Goal: Transaction & Acquisition: Purchase product/service

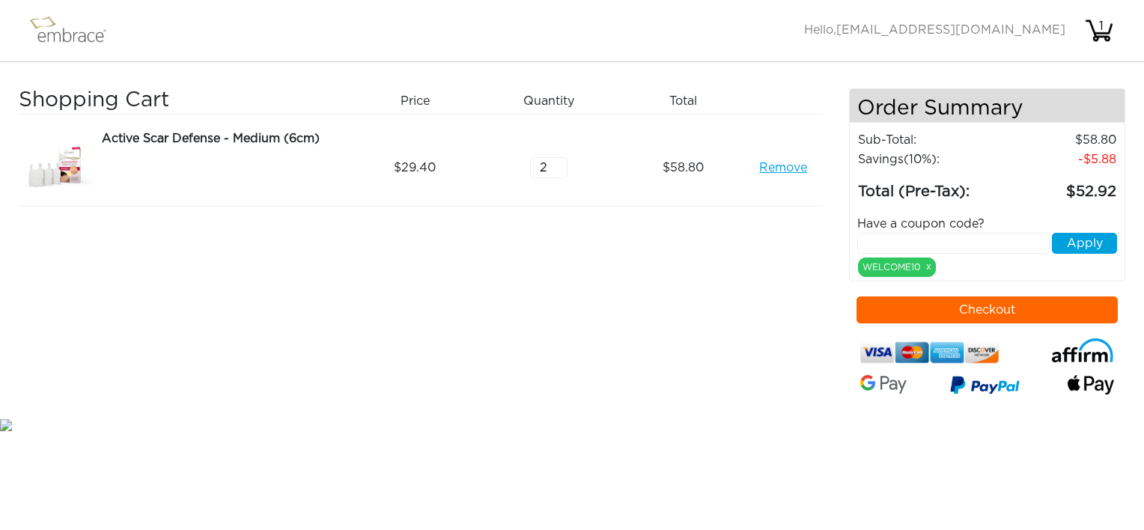
click at [947, 244] on input "text" at bounding box center [953, 243] width 192 height 21
type input "CRM15OFF"
click at [1078, 238] on button "Apply" at bounding box center [1084, 243] width 65 height 21
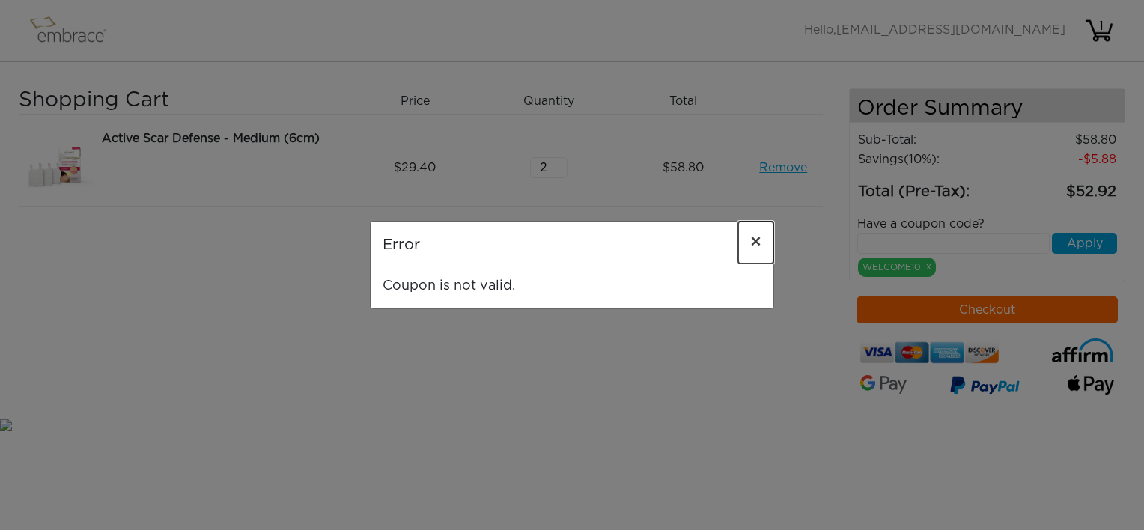
click at [755, 240] on span "×" at bounding box center [755, 243] width 11 height 18
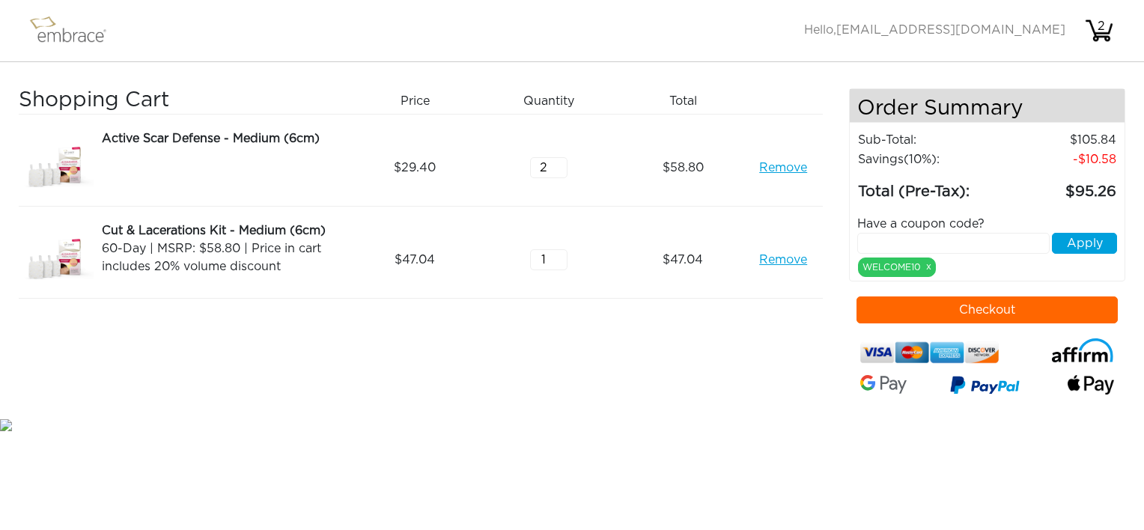
click at [782, 171] on link "Remove" at bounding box center [783, 168] width 48 height 18
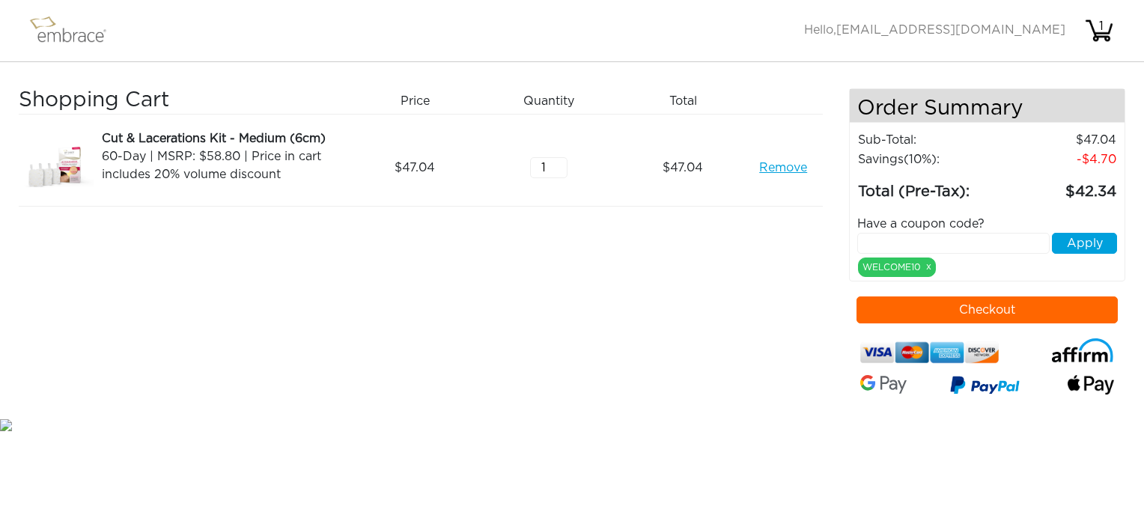
click at [891, 241] on input "text" at bounding box center [953, 243] width 192 height 21
type input "CRM15OFF"
click at [1081, 243] on button "Apply" at bounding box center [1084, 243] width 65 height 21
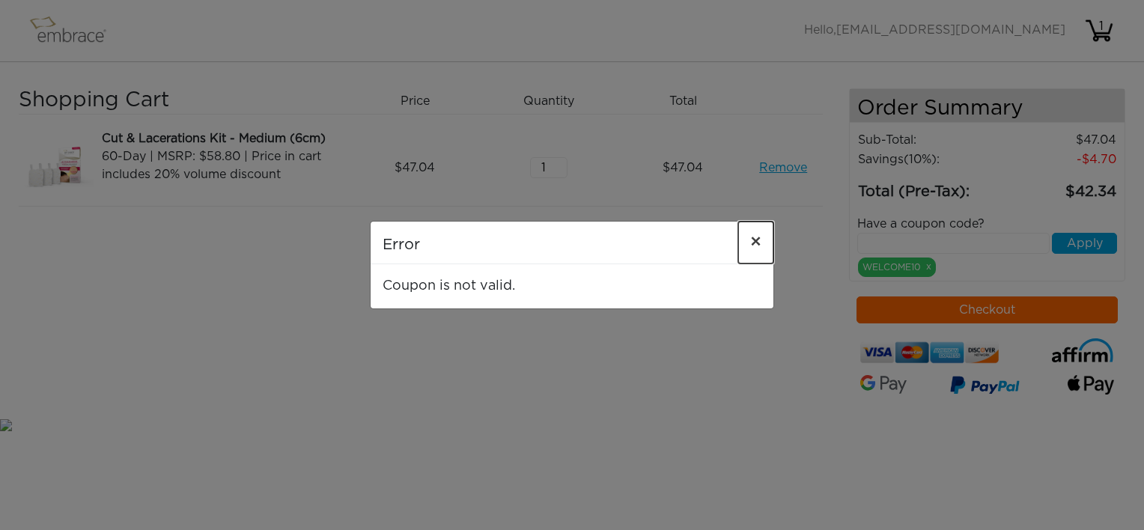
click at [749, 245] on button "×" at bounding box center [755, 243] width 35 height 42
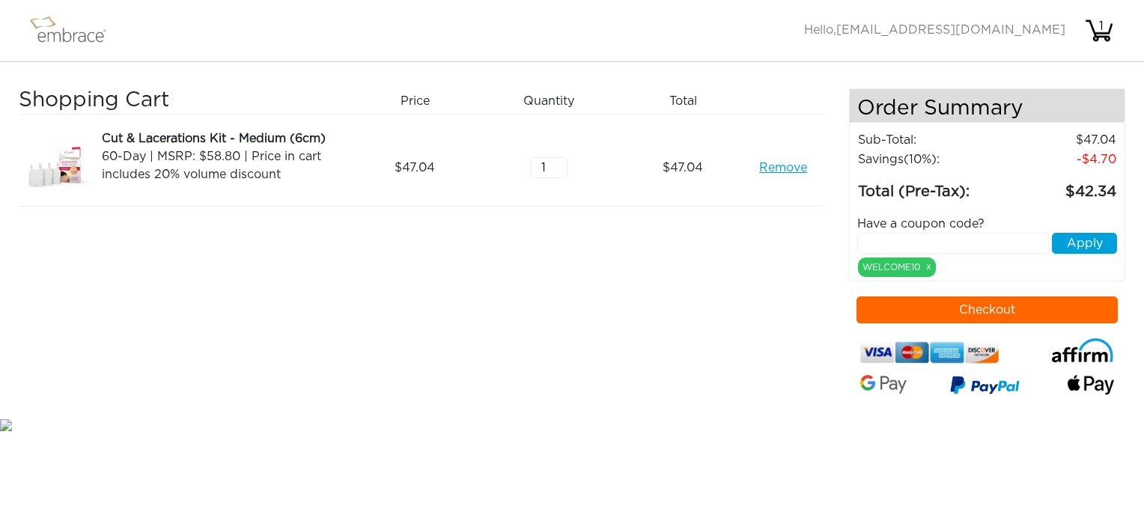
click at [914, 242] on input "text" at bounding box center [953, 243] width 192 height 21
click at [786, 162] on link "Remove" at bounding box center [783, 168] width 48 height 18
click at [929, 242] on input "text" at bounding box center [953, 243] width 192 height 21
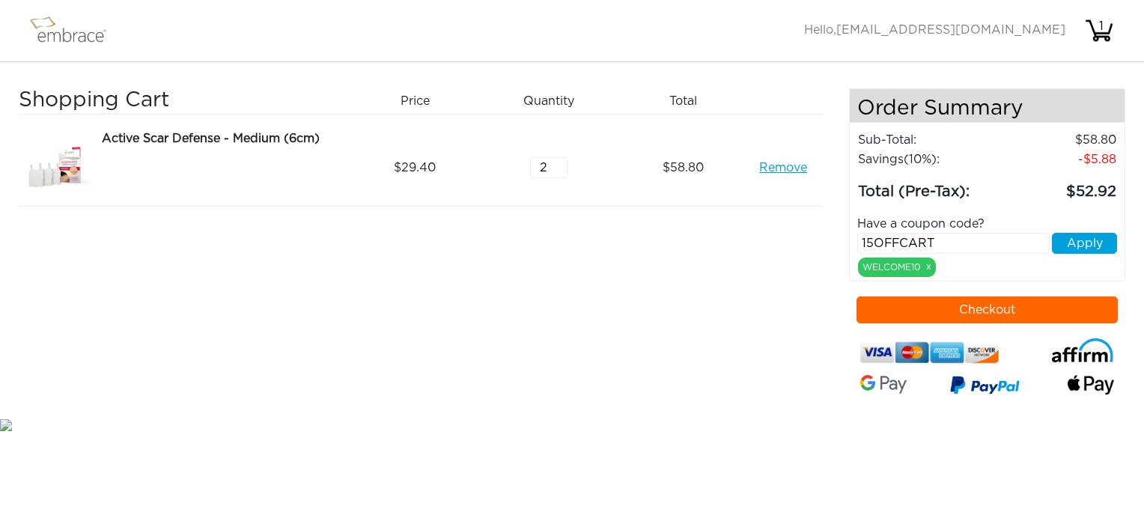
type input "15OFFCART"
click at [1087, 240] on button "Apply" at bounding box center [1084, 243] width 65 height 21
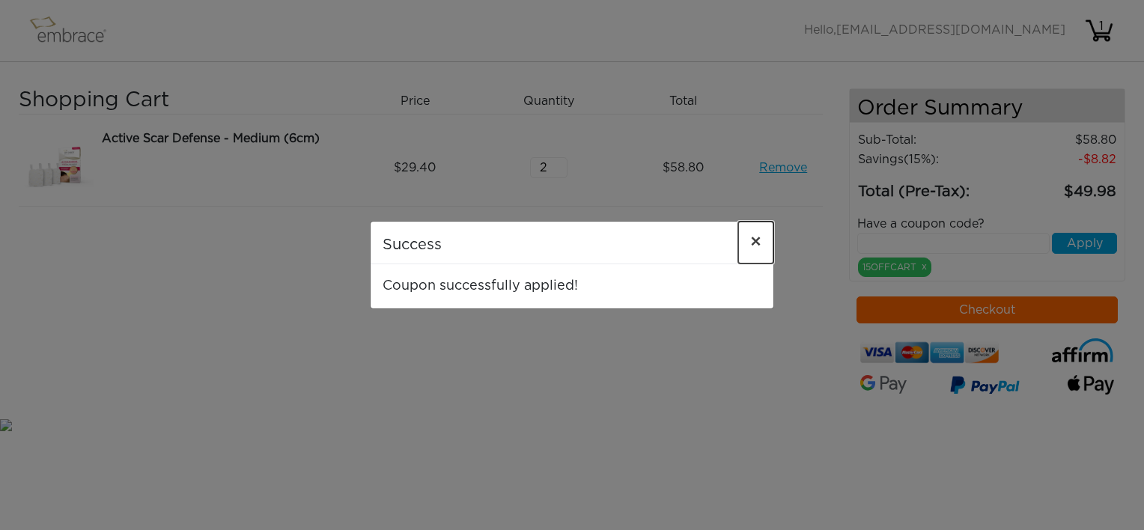
click at [753, 241] on span "×" at bounding box center [755, 243] width 11 height 18
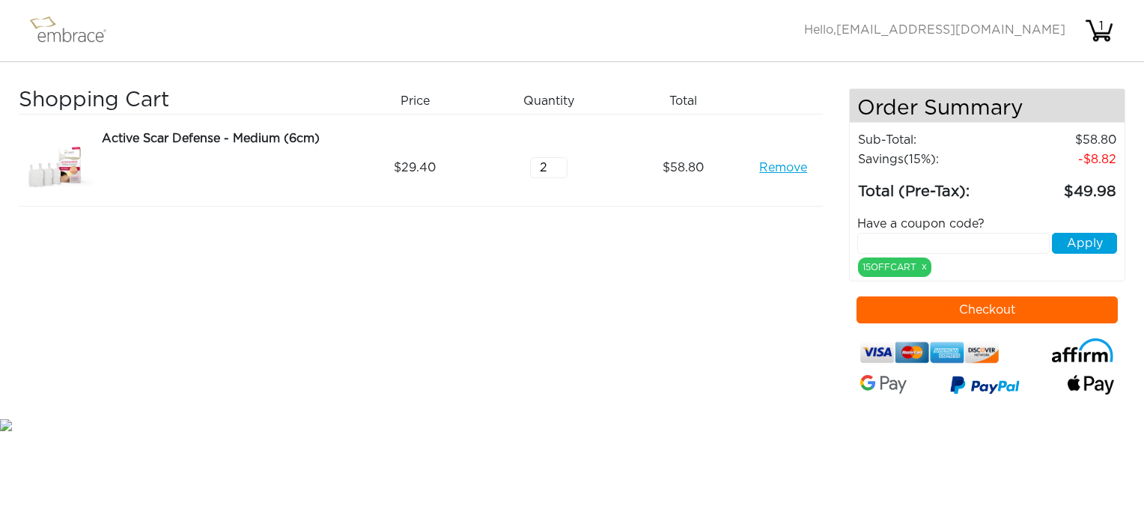
drag, startPoint x: 768, startPoint y: 246, endPoint x: 777, endPoint y: 261, distance: 17.5
click at [768, 246] on div "Shopping Cart Price Quantity Qty Total Active Scar Defense - Medium (6cm) Remov…" at bounding box center [434, 251] width 830 height 327
drag, startPoint x: 808, startPoint y: 226, endPoint x: 762, endPoint y: 240, distance: 47.6
click at [808, 226] on div "Shopping Cart Price Quantity Qty Total Active Scar Defense - Medium (6cm) Remov…" at bounding box center [434, 251] width 830 height 327
click at [871, 245] on input "text" at bounding box center [953, 243] width 192 height 21
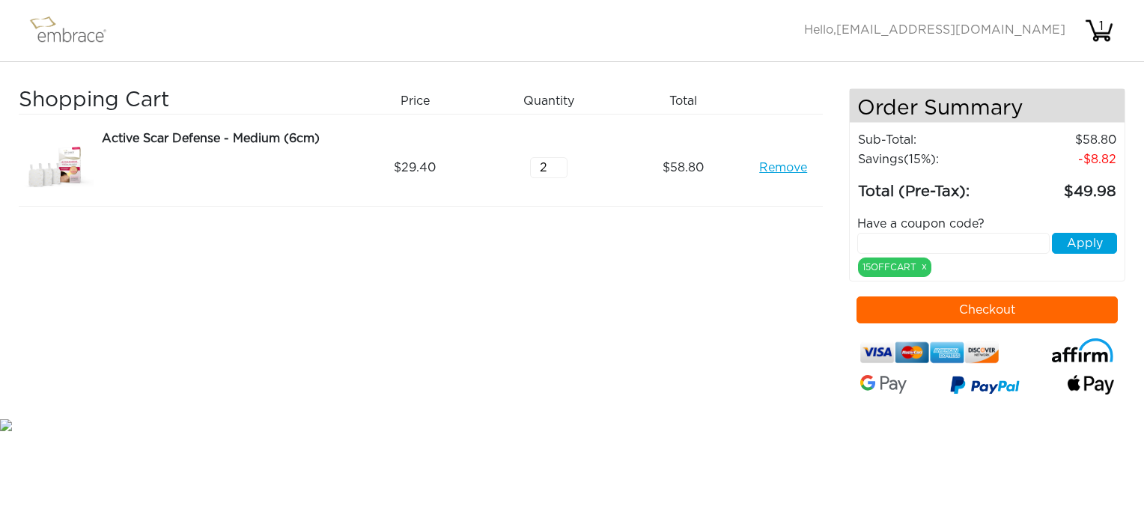
click at [880, 240] on input "text" at bounding box center [953, 243] width 192 height 21
click at [899, 245] on input "text" at bounding box center [953, 243] width 192 height 21
paste input "DOUBLETHEFUN"
type input "DOUBLETHEFUN"
click at [1072, 246] on button "Apply" at bounding box center [1084, 243] width 65 height 21
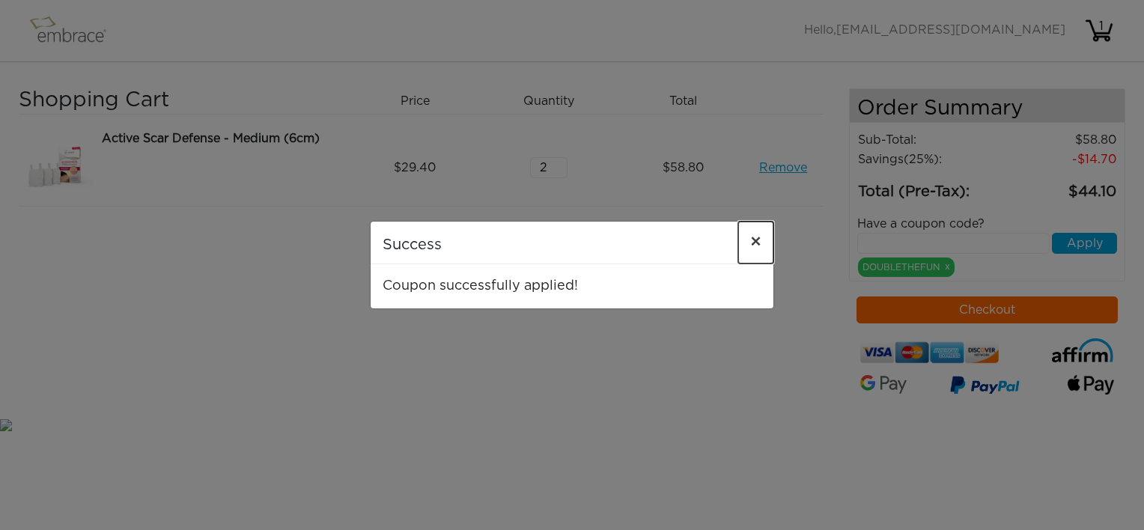
click at [758, 240] on span "×" at bounding box center [755, 243] width 11 height 18
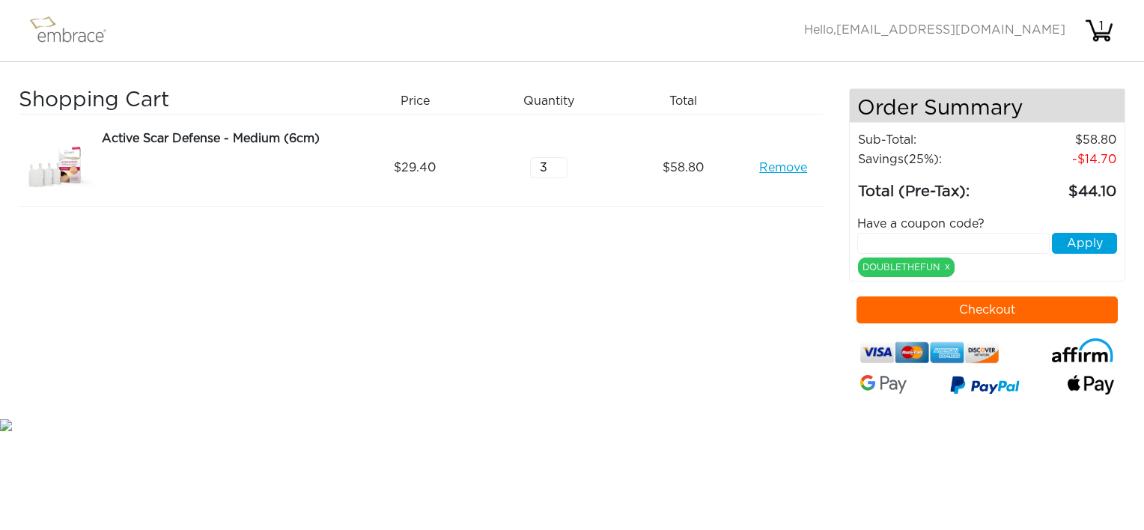
click at [558, 162] on input "3" at bounding box center [548, 167] width 37 height 21
click at [556, 171] on input "2" at bounding box center [548, 167] width 37 height 21
click at [559, 160] on input "3" at bounding box center [548, 167] width 37 height 21
click at [560, 171] on input "2" at bounding box center [548, 167] width 37 height 21
click at [560, 159] on input "3" at bounding box center [548, 167] width 37 height 21
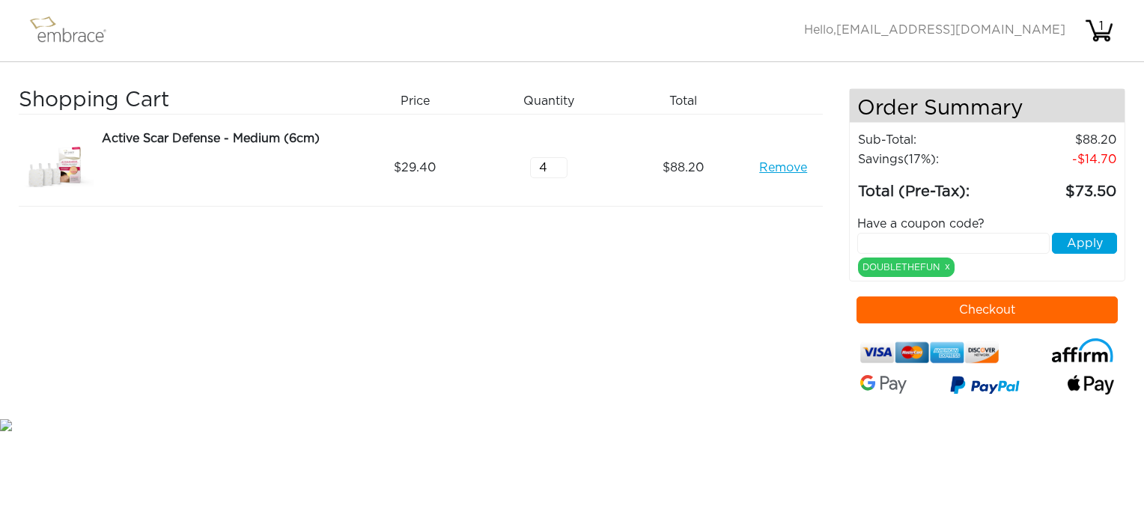
click at [560, 159] on input "4" at bounding box center [548, 167] width 37 height 21
type input "3"
click at [558, 171] on input "3" at bounding box center [548, 167] width 37 height 21
click at [775, 168] on link "Remove" at bounding box center [783, 168] width 48 height 18
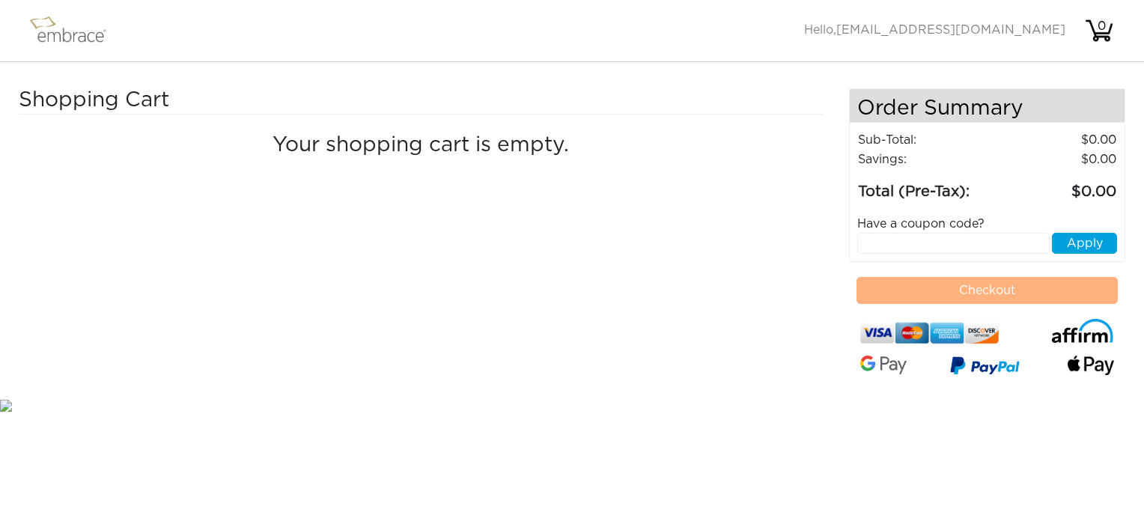
click at [64, 31] on img at bounding box center [74, 30] width 97 height 37
